Goal: Check status: Check status

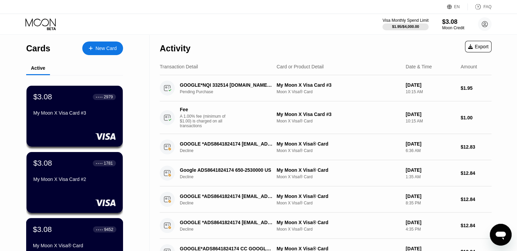
click at [78, 233] on div "$3.08 ● ● ● ● 9452" at bounding box center [74, 228] width 83 height 9
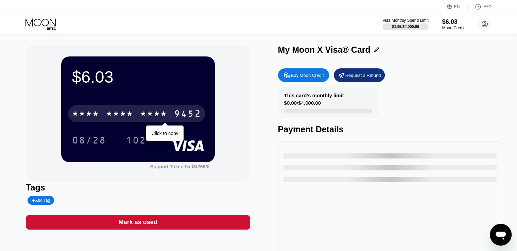
click at [152, 112] on div "* * * *" at bounding box center [153, 114] width 27 height 11
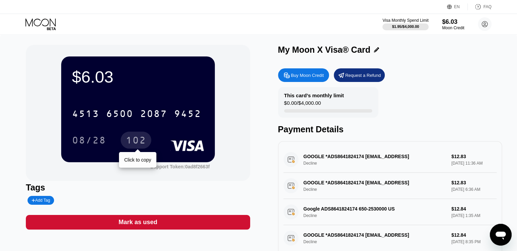
click at [133, 144] on div "102" at bounding box center [136, 141] width 20 height 11
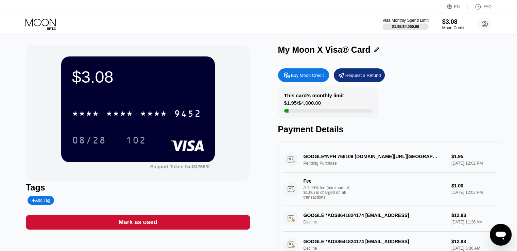
click at [28, 20] on icon at bounding box center [41, 24] width 32 height 12
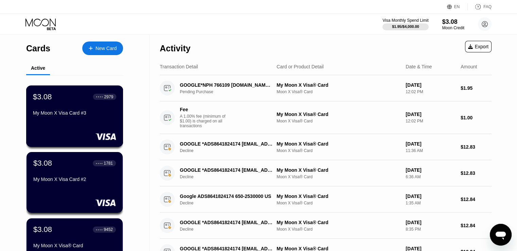
click at [66, 114] on div "My Moon X Visa Card #3" at bounding box center [74, 112] width 83 height 5
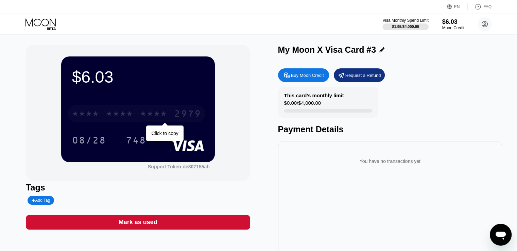
click at [187, 113] on div "2979" at bounding box center [187, 114] width 27 height 11
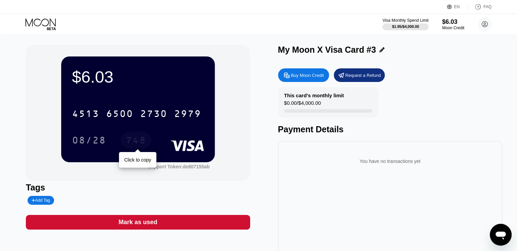
click at [142, 143] on div "748" at bounding box center [136, 141] width 20 height 11
